Goal: Feedback & Contribution: Contribute content

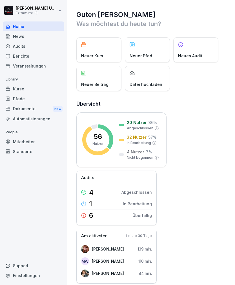
click at [99, 79] on div "Neuer Beitrag" at bounding box center [99, 78] width 45 height 25
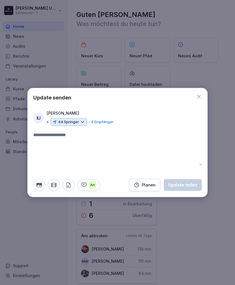
click at [82, 121] on icon at bounding box center [82, 121] width 5 height 5
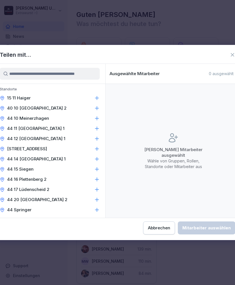
click at [94, 167] on div "44 15 Siegen" at bounding box center [50, 169] width 112 height 10
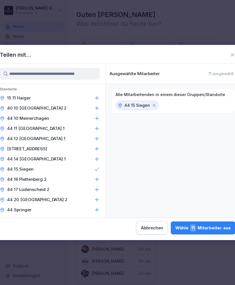
click at [176, 227] on div "Wähle 11 Mitarbeiter aus" at bounding box center [204, 227] width 56 height 7
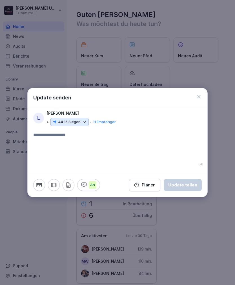
click at [60, 136] on textarea at bounding box center [117, 149] width 169 height 34
click at [39, 185] on icon "button" at bounding box center [39, 185] width 6 height 6
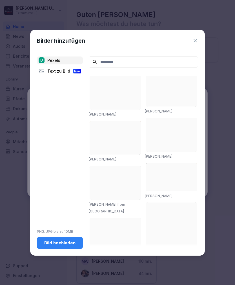
click at [62, 240] on div "Bild hochladen" at bounding box center [59, 243] width 37 height 6
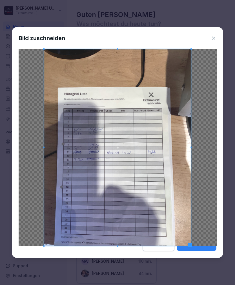
click at [197, 247] on button "Ausschneiden" at bounding box center [197, 245] width 40 height 12
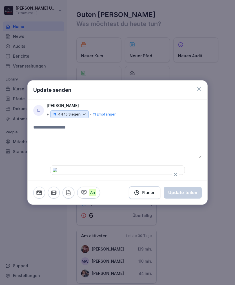
click at [53, 124] on textarea at bounding box center [117, 141] width 169 height 34
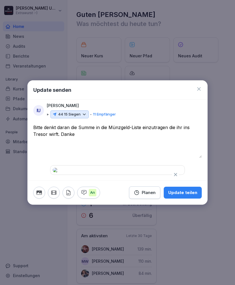
scroll to position [20, 0]
type textarea "**********"
click at [188, 198] on button "Update teilen" at bounding box center [183, 193] width 38 height 12
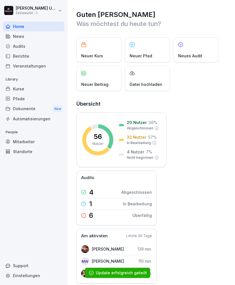
click at [97, 82] on p "Neuer Beitrag" at bounding box center [94, 84] width 27 height 6
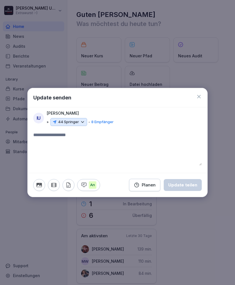
click at [84, 123] on icon at bounding box center [82, 121] width 5 height 5
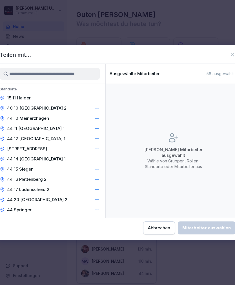
click at [95, 170] on icon at bounding box center [97, 169] width 6 height 6
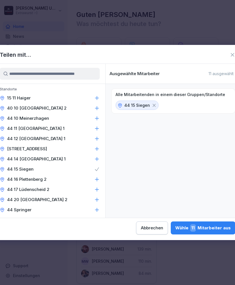
click at [176, 228] on div "Wähle 11 Mitarbeiter aus" at bounding box center [204, 227] width 56 height 7
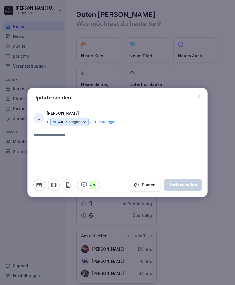
click at [38, 182] on icon "button" at bounding box center [39, 185] width 6 height 6
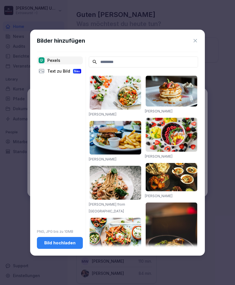
click at [64, 241] on div "Bild hochladen" at bounding box center [59, 243] width 37 height 6
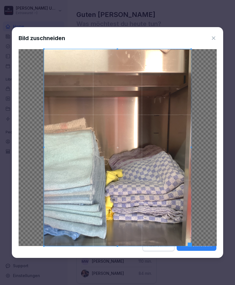
click at [198, 246] on button "Ausschneiden" at bounding box center [197, 245] width 40 height 12
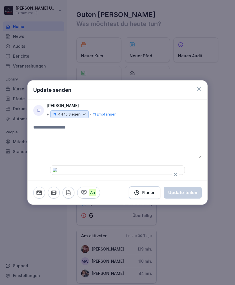
click at [52, 124] on textarea at bounding box center [117, 141] width 169 height 34
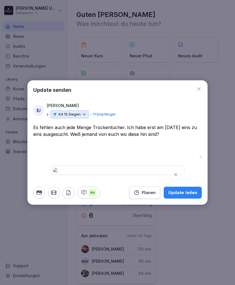
type textarea "**********"
click at [185, 198] on button "Update teilen" at bounding box center [183, 193] width 38 height 12
